Goal: Find contact information: Find contact information

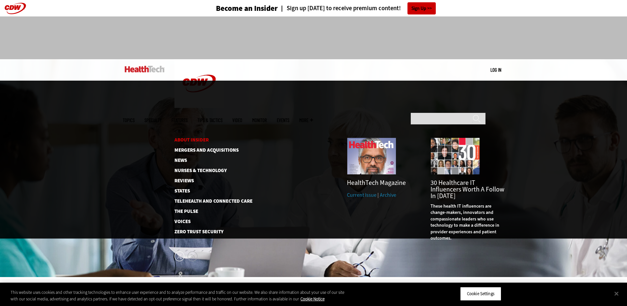
click at [201, 138] on link "About Insider" at bounding box center [207, 140] width 67 height 5
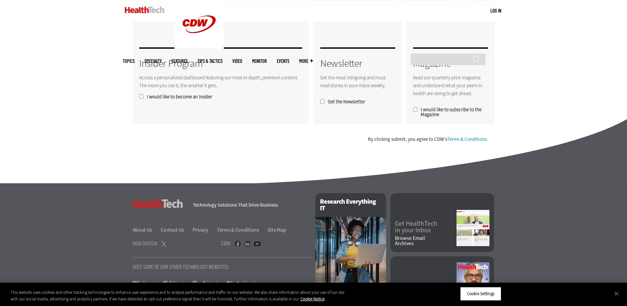
scroll to position [563, 0]
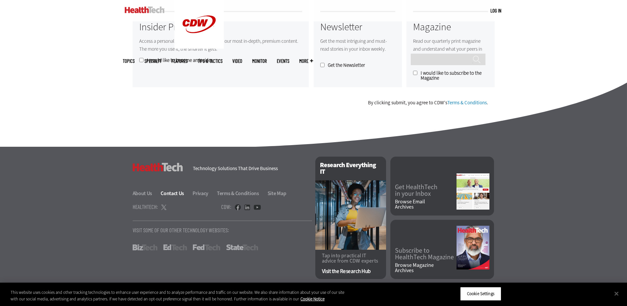
click at [176, 194] on link "Contact Us" at bounding box center [176, 193] width 31 height 7
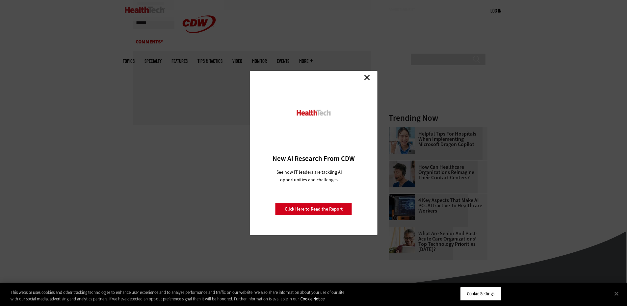
scroll to position [242, 0]
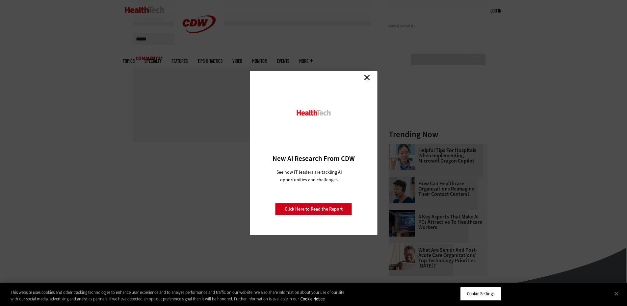
click at [367, 76] on link "Close" at bounding box center [367, 77] width 10 height 10
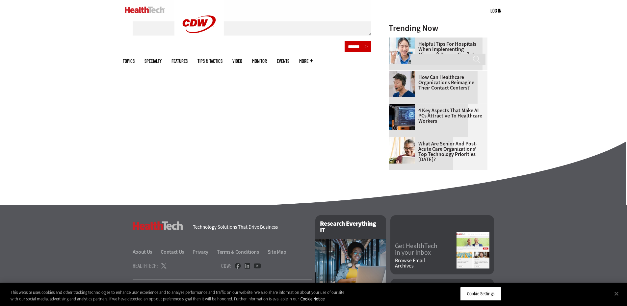
scroll to position [407, 0]
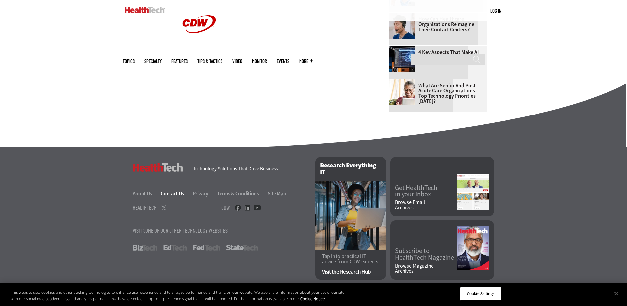
click at [170, 193] on link "Contact Us" at bounding box center [176, 193] width 31 height 7
